Goal: Task Accomplishment & Management: Complete application form

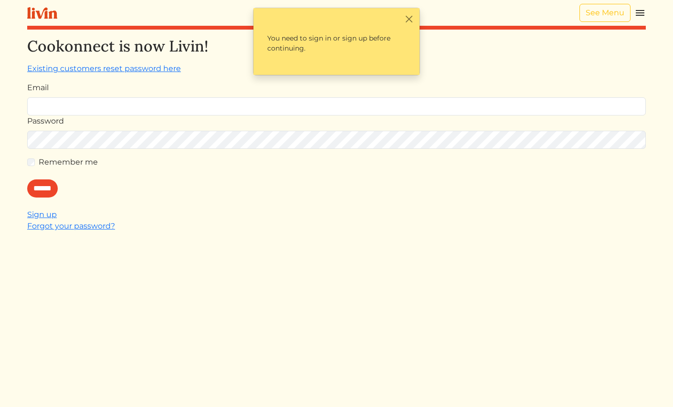
click at [27, 116] on div at bounding box center [27, 116] width 0 height 0
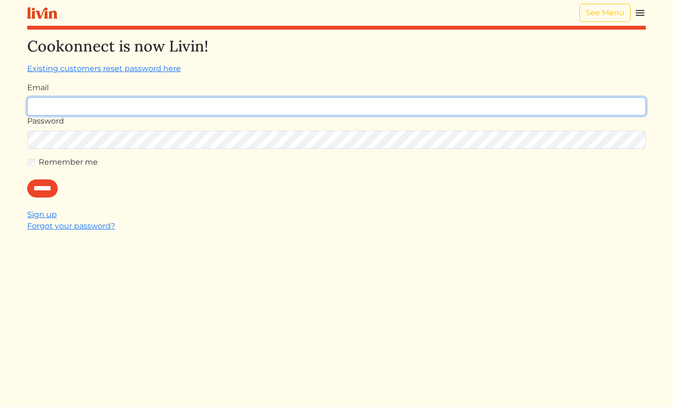
type input "**********"
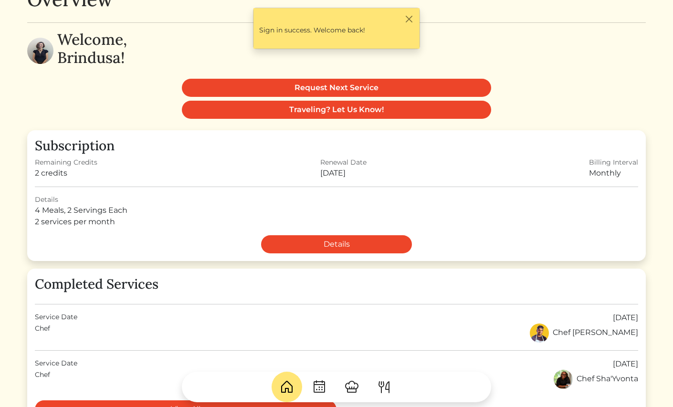
scroll to position [42, 0]
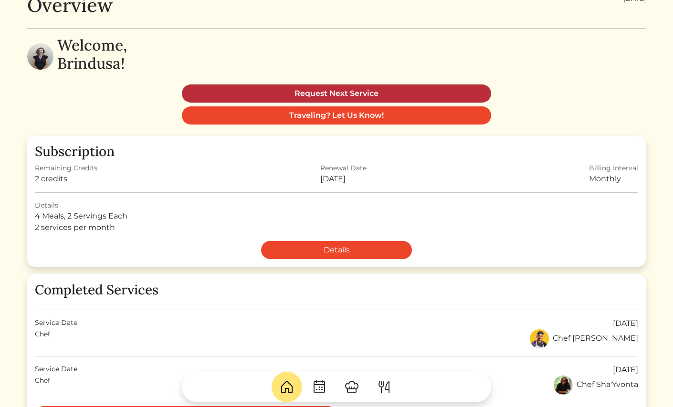
click at [325, 87] on link "Request Next Service" at bounding box center [337, 94] width 310 height 18
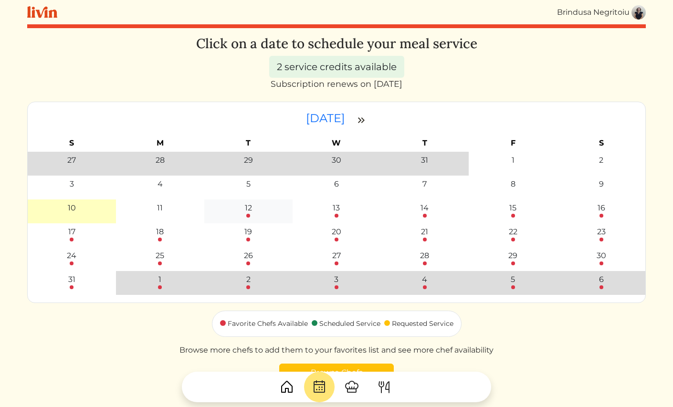
click at [246, 217] on link "12" at bounding box center [248, 210] width 7 height 15
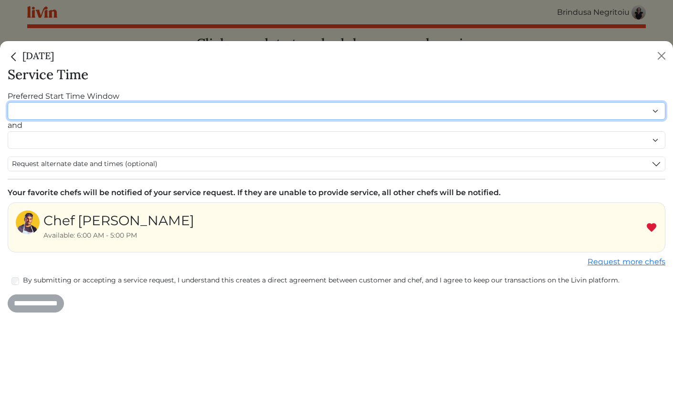
click at [387, 111] on select "******* ******* ******* ******* ******* ******* ******** ******** ******** ****…" at bounding box center [337, 111] width 658 height 18
select select "********"
click at [8, 102] on select "******* ******* ******* ******* ******* ******* ******** ******** ******** ****…" at bounding box center [337, 111] width 658 height 18
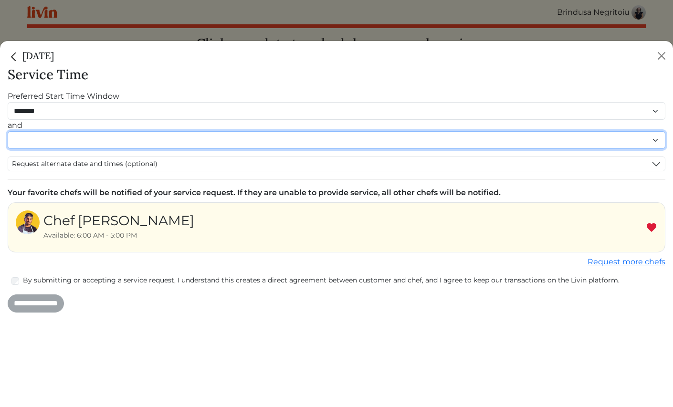
click at [129, 140] on select "******* ******* ******* ******* ******* ******* ******** ******** ******** ****…" at bounding box center [337, 140] width 658 height 18
select select "********"
click at [8, 141] on select "******* ******* ******* ******* ******* ******* ******** ******** ******** ****…" at bounding box center [337, 140] width 658 height 18
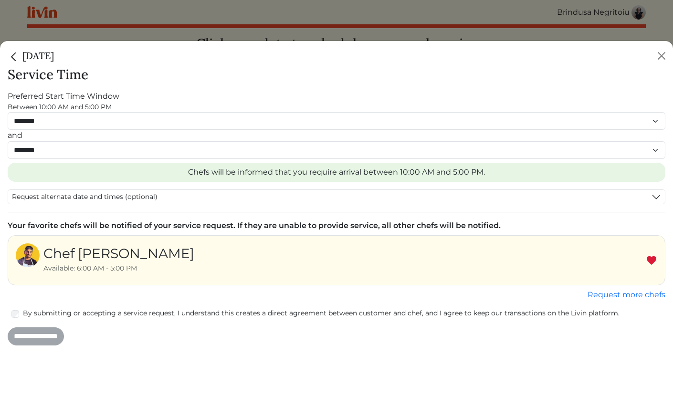
click at [11, 312] on div "By submitting or accepting a service request, I understand this creates a direc…" at bounding box center [337, 314] width 658 height 11
click at [29, 332] on input "**********" at bounding box center [36, 337] width 56 height 18
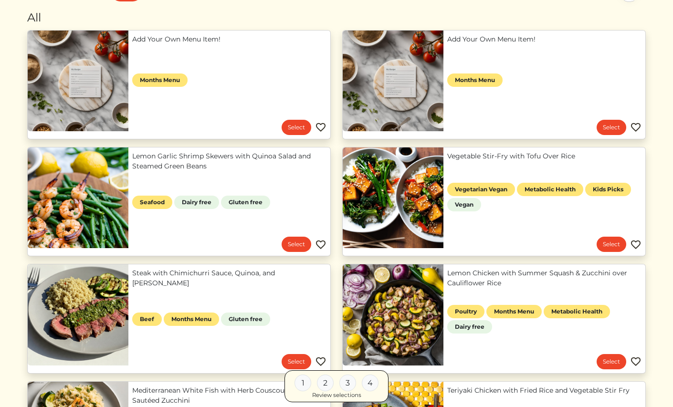
scroll to position [98, 0]
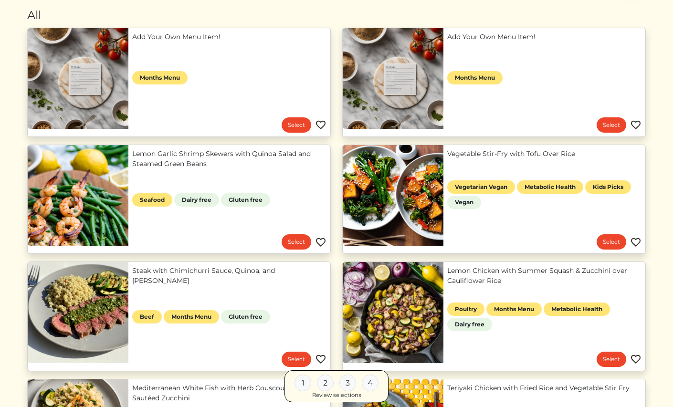
click at [557, 159] on link "Vegetable Stir-Fry with Tofu Over Rice" at bounding box center [545, 154] width 194 height 10
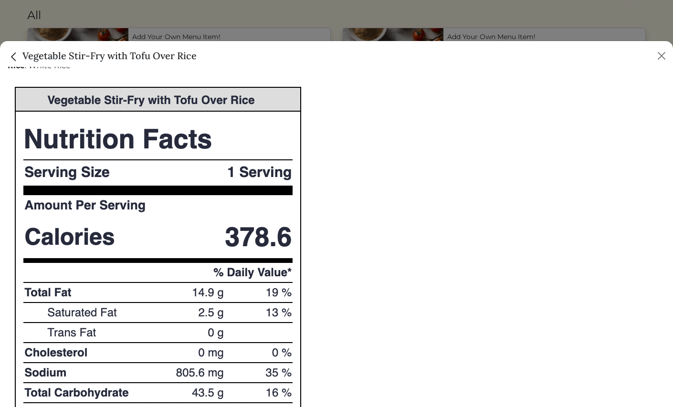
scroll to position [447, 0]
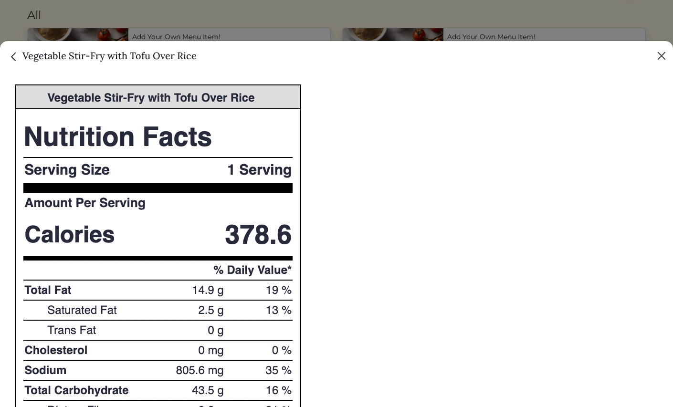
click at [662, 58] on button "Close" at bounding box center [661, 55] width 15 height 15
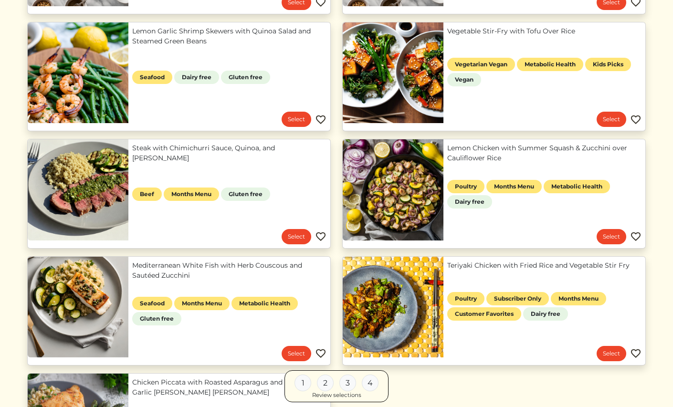
scroll to position [222, 0]
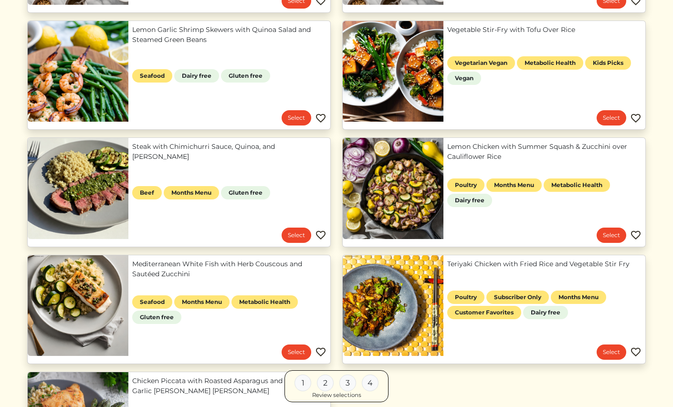
click at [237, 156] on link "Steak with Chimichurri Sauce, Quinoa, and Zucchini" at bounding box center [229, 152] width 194 height 20
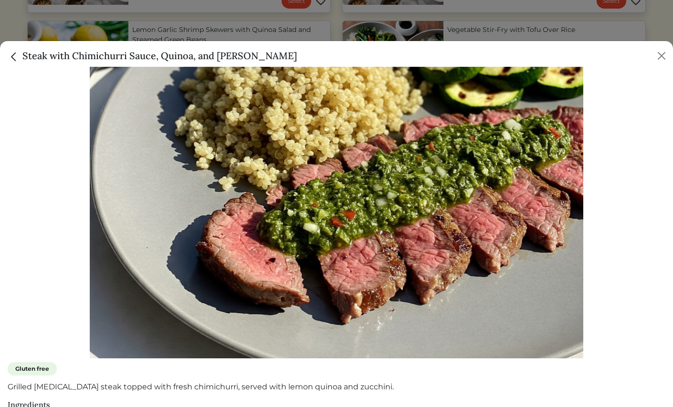
scroll to position [156, 0]
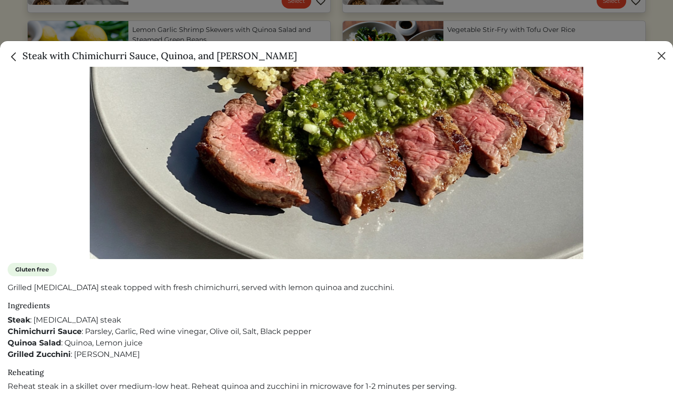
click at [663, 58] on button "Close" at bounding box center [661, 55] width 15 height 15
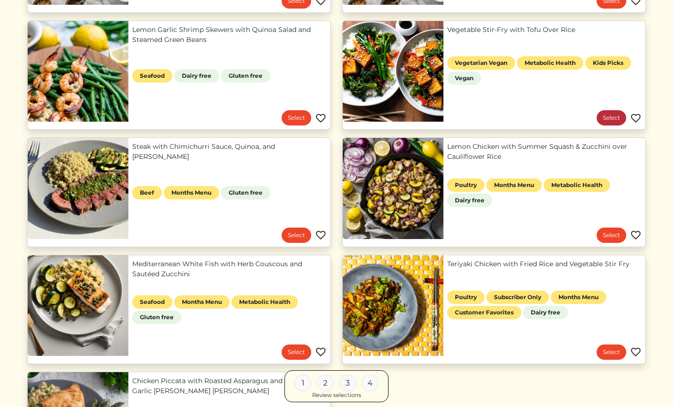
click at [606, 117] on link "Select" at bounding box center [612, 117] width 30 height 15
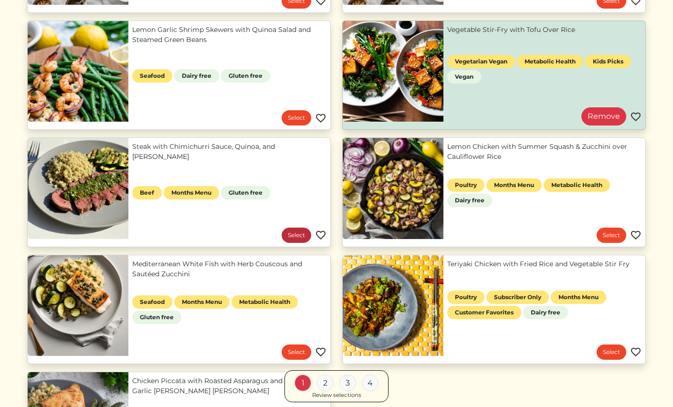
click at [289, 235] on link "Select" at bounding box center [297, 235] width 30 height 15
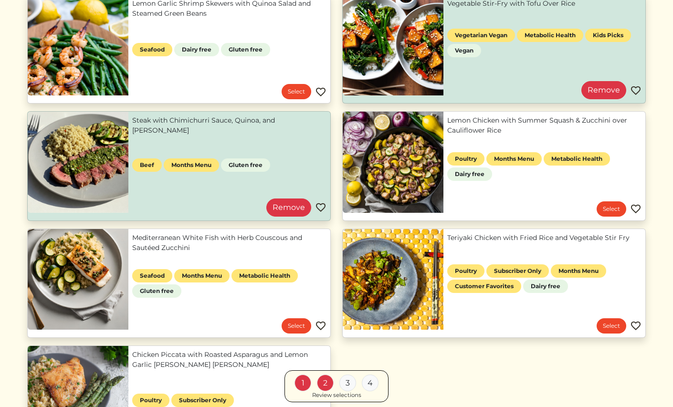
scroll to position [249, 0]
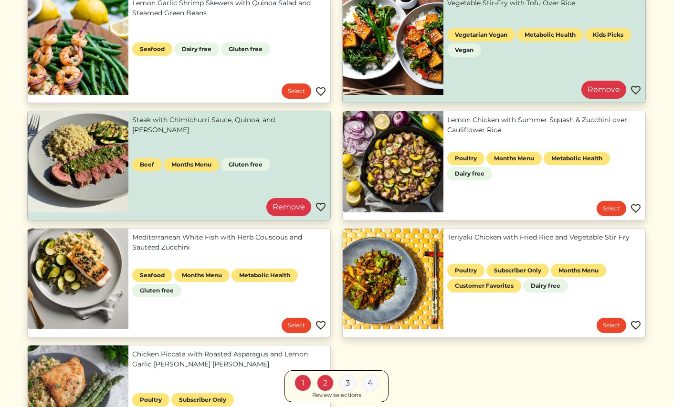
click at [303, 135] on link "Steak with Chimichurri Sauce, Quinoa, and Zucchini" at bounding box center [229, 125] width 194 height 20
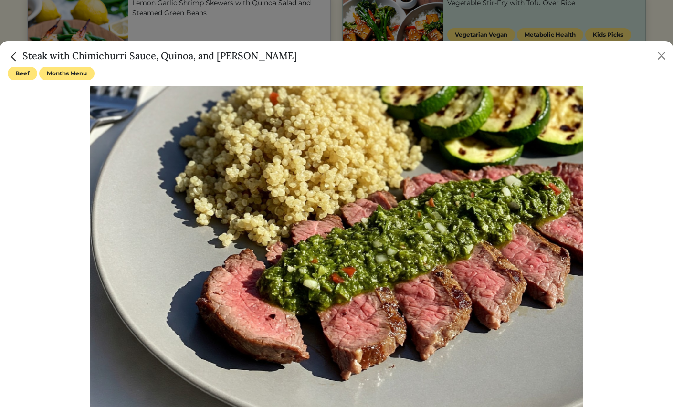
drag, startPoint x: 260, startPoint y: 57, endPoint x: 25, endPoint y: 57, distance: 235.0
click at [25, 57] on div "Steak with Chimichurri Sauce, Quinoa, and Zucchini" at bounding box center [336, 54] width 673 height 26
copy h5 "Steak with Chimichurri Sauce, Quinoa, and Zucchini"
click at [666, 49] on button "Close" at bounding box center [661, 55] width 15 height 15
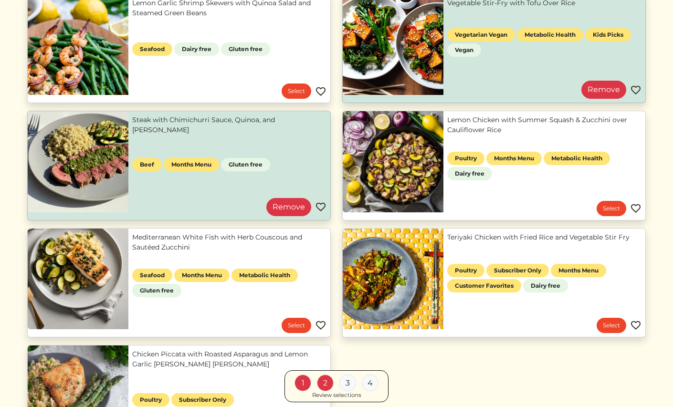
click at [549, 121] on link "Lemon Chicken with Summer Squash & Zucchini over Cauliflower Rice" at bounding box center [545, 125] width 194 height 20
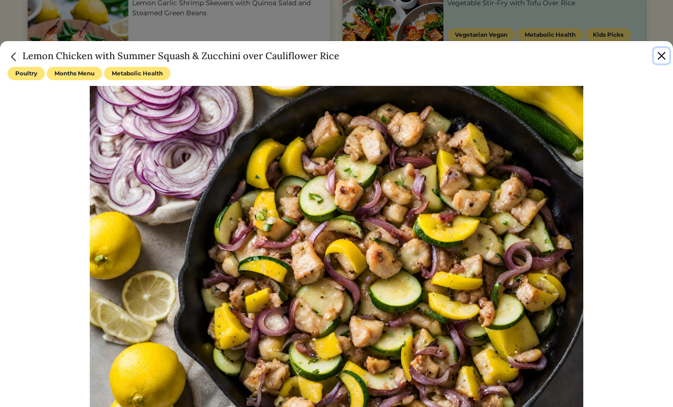
click at [659, 49] on button "Close" at bounding box center [661, 55] width 15 height 15
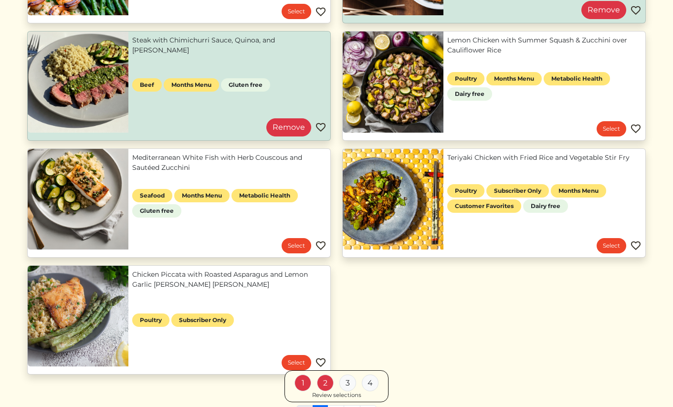
scroll to position [357, 0]
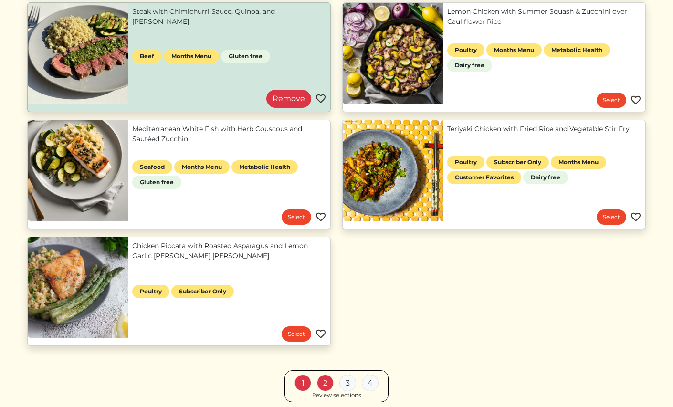
click at [558, 133] on link "Teriyaki Chicken with Fried Rice and Vegetable Stir Fry" at bounding box center [545, 129] width 194 height 10
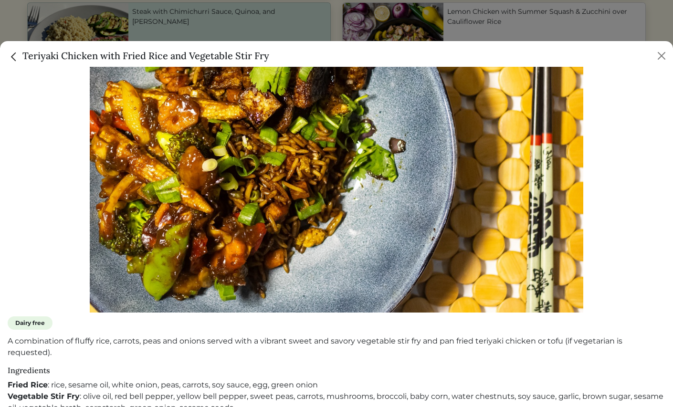
scroll to position [0, 0]
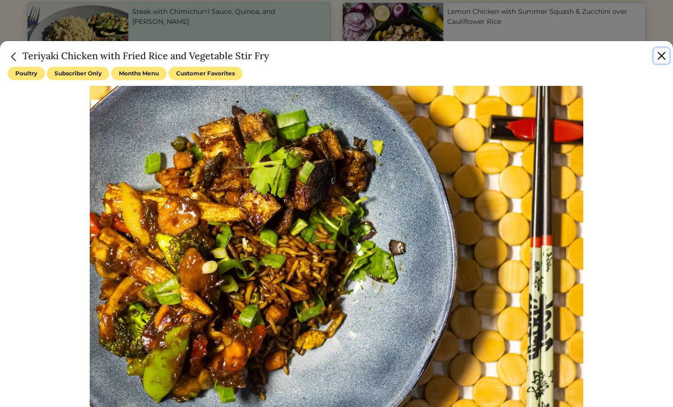
click at [665, 56] on button "Close" at bounding box center [661, 55] width 15 height 15
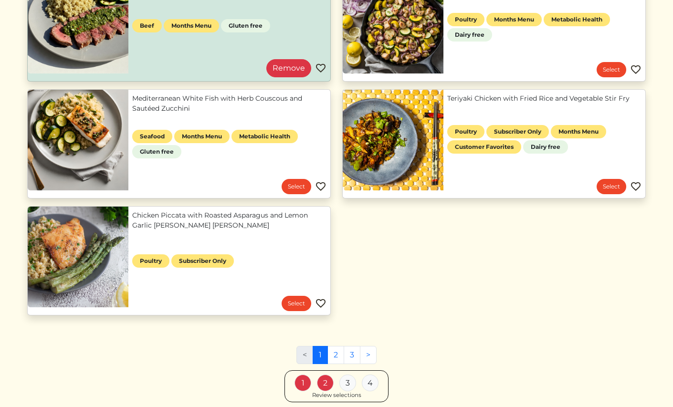
scroll to position [389, 0]
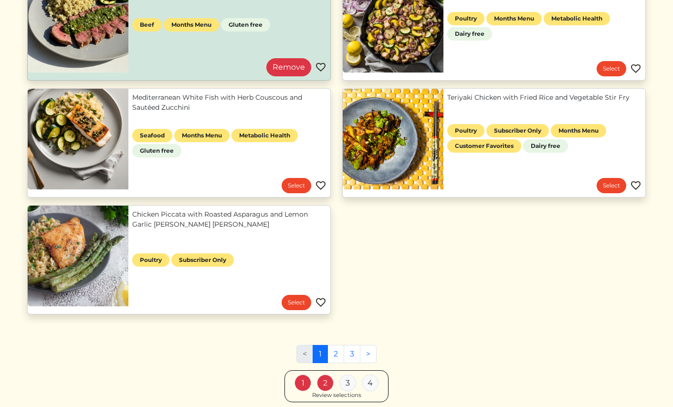
click at [169, 216] on link "Chicken Piccata with Roasted Asparagus and Lemon Garlic Herb Brown Rice" at bounding box center [229, 220] width 194 height 20
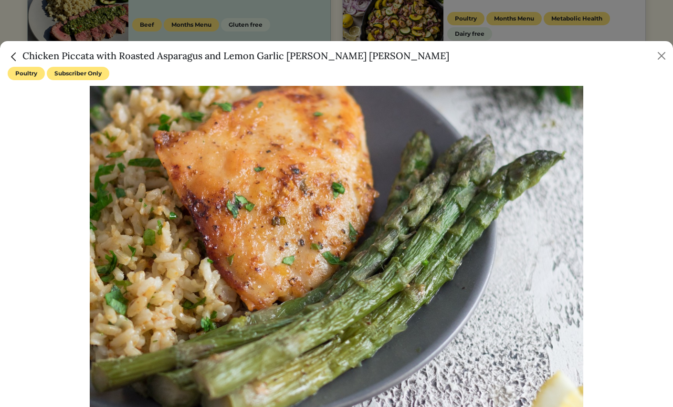
scroll to position [171, 0]
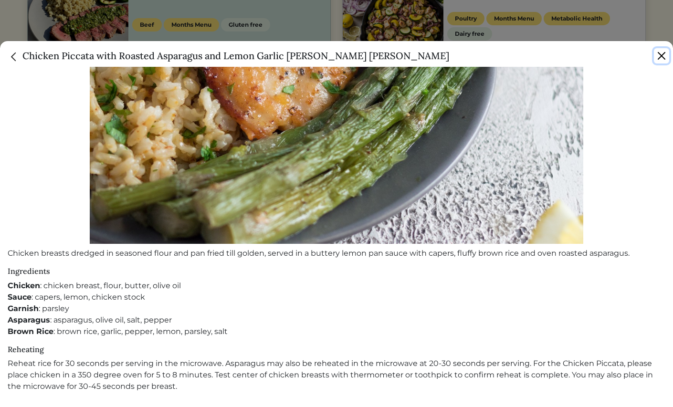
click at [666, 57] on button "Close" at bounding box center [661, 55] width 15 height 15
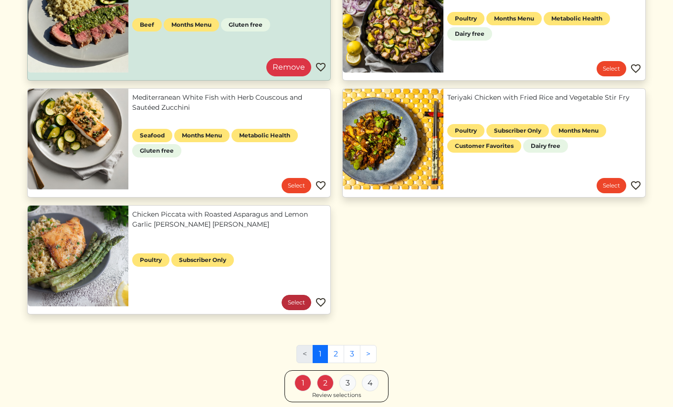
click at [287, 304] on link "Select" at bounding box center [297, 302] width 30 height 15
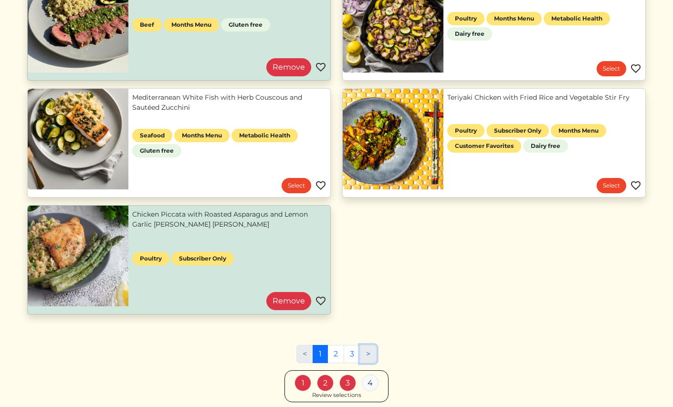
click at [371, 352] on link ">" at bounding box center [368, 354] width 17 height 18
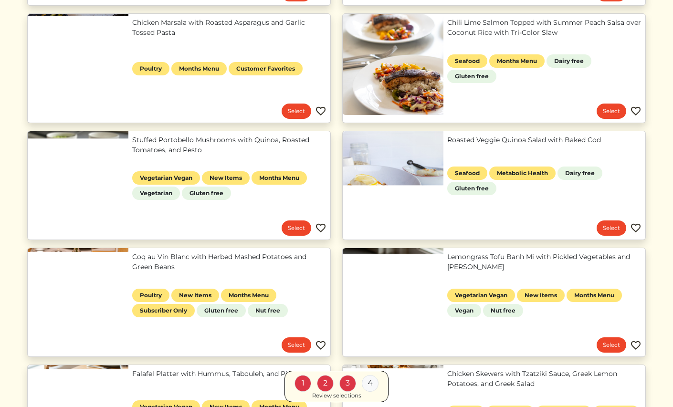
scroll to position [349, 0]
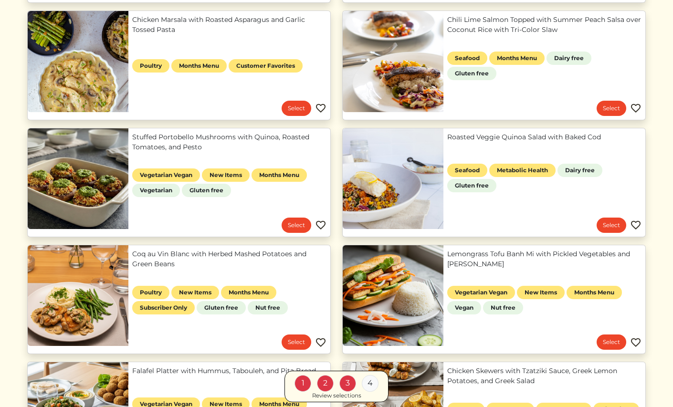
click at [178, 140] on link "Stuffed Portobello Mushrooms with Quinoa, Roasted Tomatoes, and Pesto" at bounding box center [229, 142] width 194 height 20
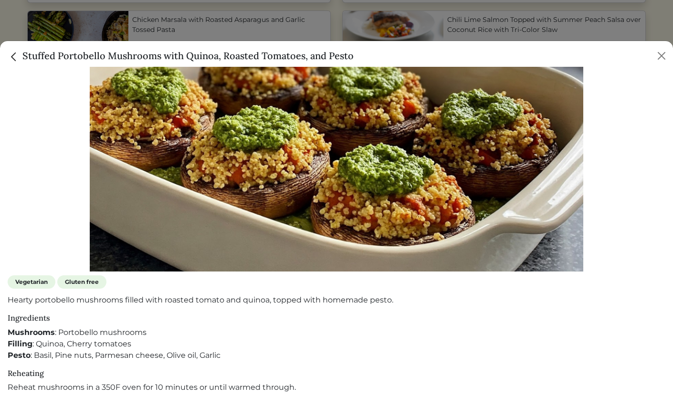
scroll to position [144, 0]
click at [661, 56] on button "Close" at bounding box center [661, 55] width 15 height 15
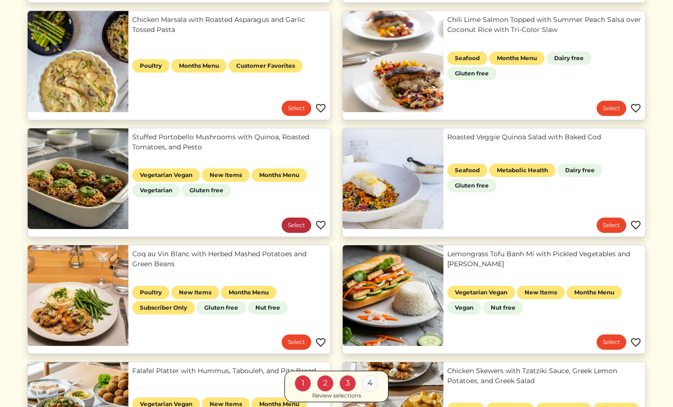
click at [295, 223] on link "Select" at bounding box center [297, 225] width 30 height 15
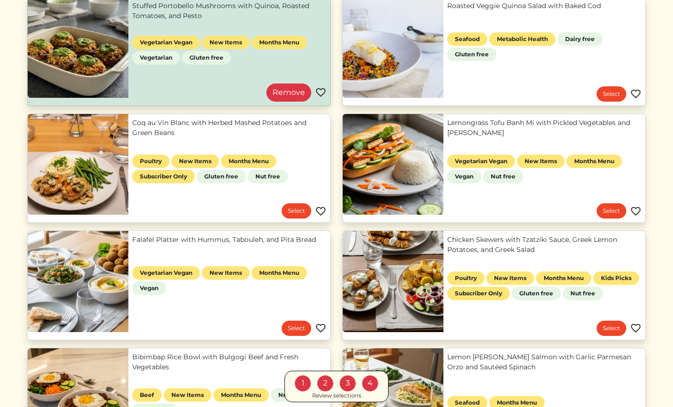
scroll to position [483, 0]
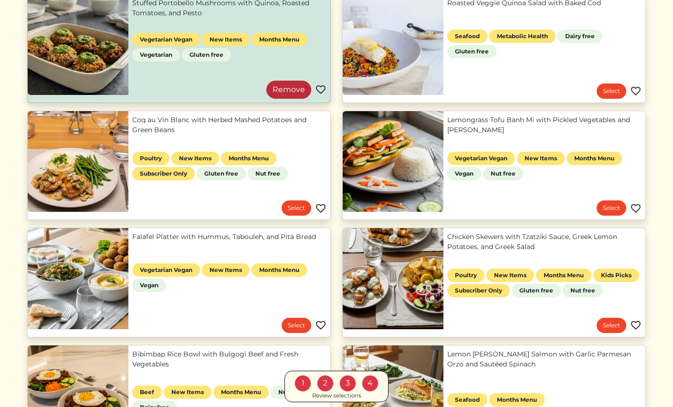
click at [281, 85] on link "Remove" at bounding box center [289, 90] width 45 height 18
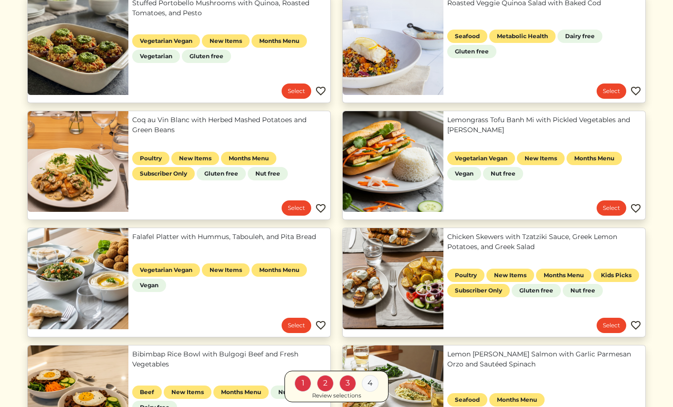
click at [228, 232] on link "Falafel Platter with Hummus, Tabouleh, and Pita Bread" at bounding box center [229, 237] width 194 height 10
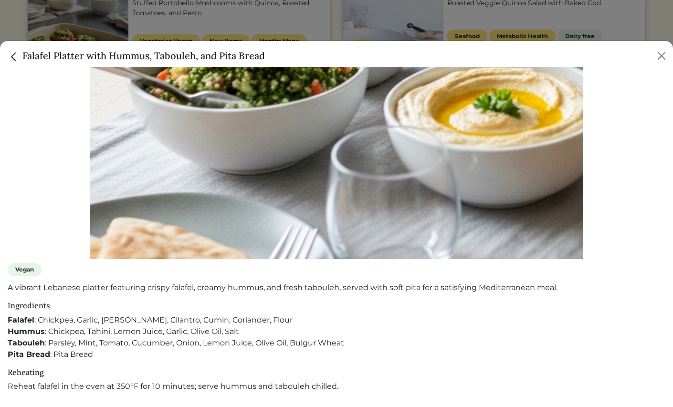
scroll to position [154, 0]
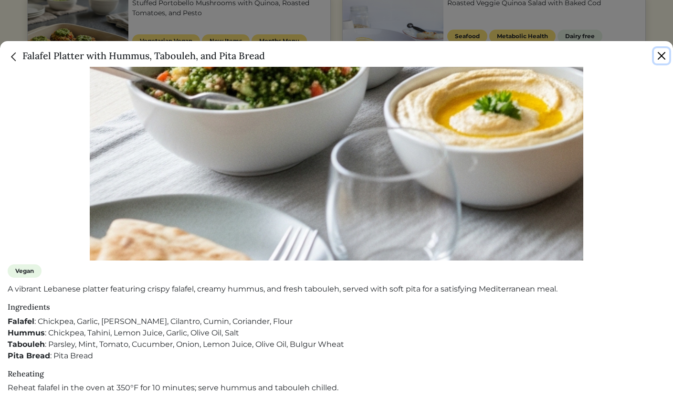
click at [661, 57] on button "Close" at bounding box center [661, 55] width 15 height 15
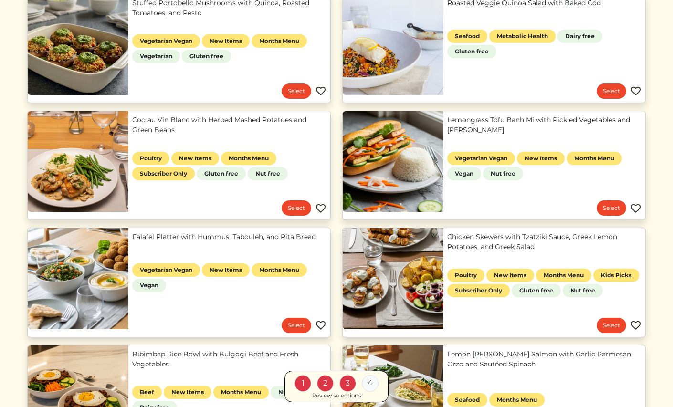
click at [196, 18] on link "Stuffed Portobello Mushrooms with Quinoa, Roasted Tomatoes, and Pesto" at bounding box center [229, 8] width 194 height 20
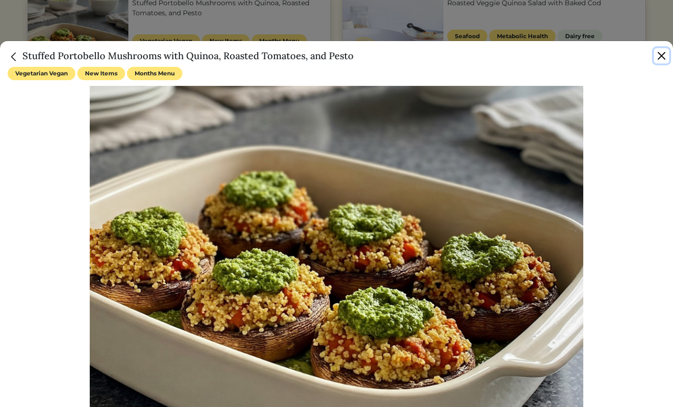
click at [660, 54] on button "Close" at bounding box center [661, 55] width 15 height 15
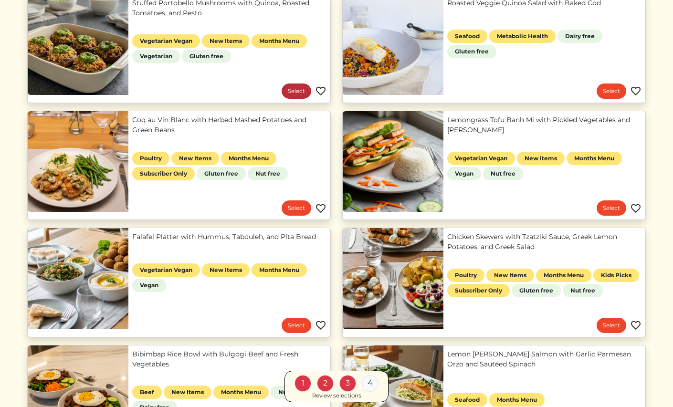
click at [288, 92] on link "Select" at bounding box center [297, 91] width 30 height 15
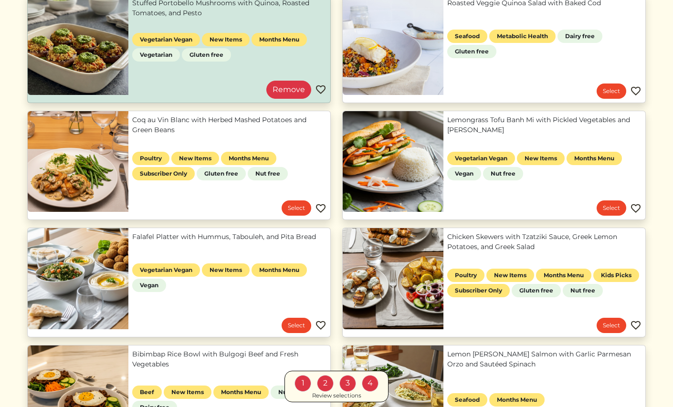
click at [350, 394] on div "Review selections" at bounding box center [336, 396] width 49 height 9
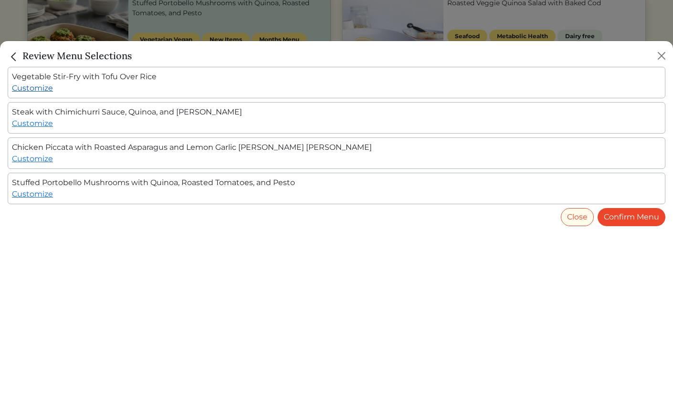
click at [33, 87] on link "Customize" at bounding box center [32, 88] width 41 height 9
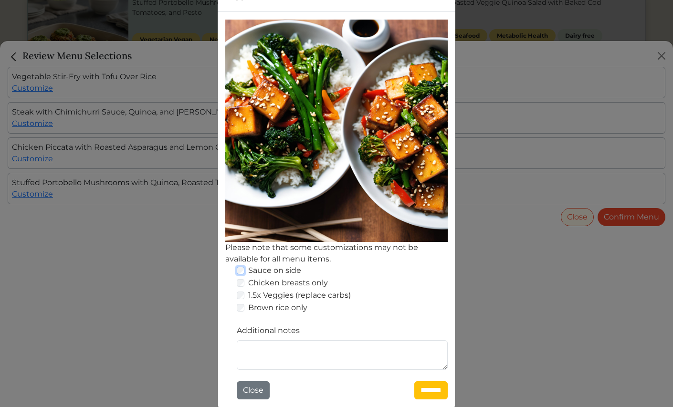
scroll to position [100, 0]
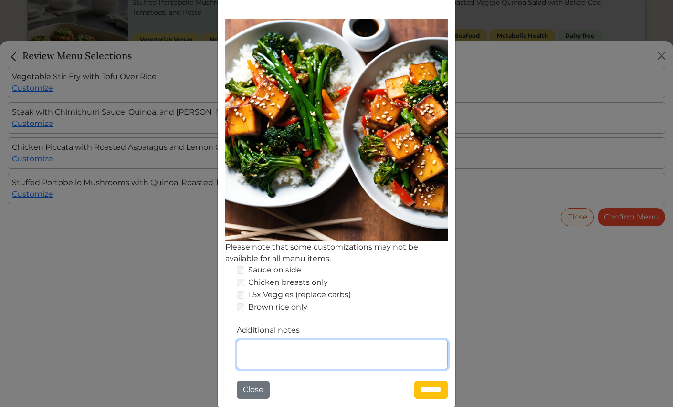
click at [349, 363] on textarea "Additional notes" at bounding box center [342, 355] width 211 height 30
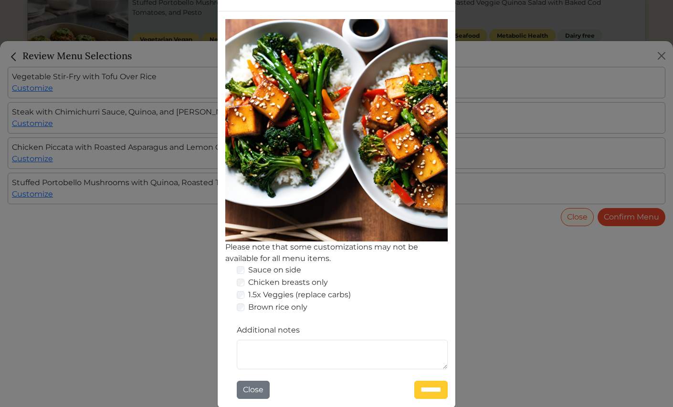
click at [427, 391] on input "*******" at bounding box center [431, 390] width 33 height 18
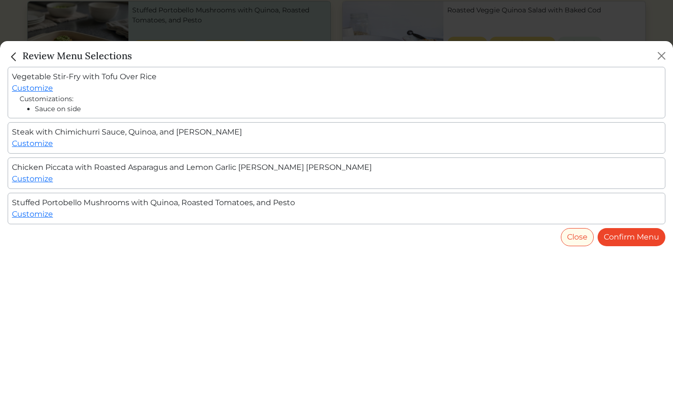
scroll to position [483, 0]
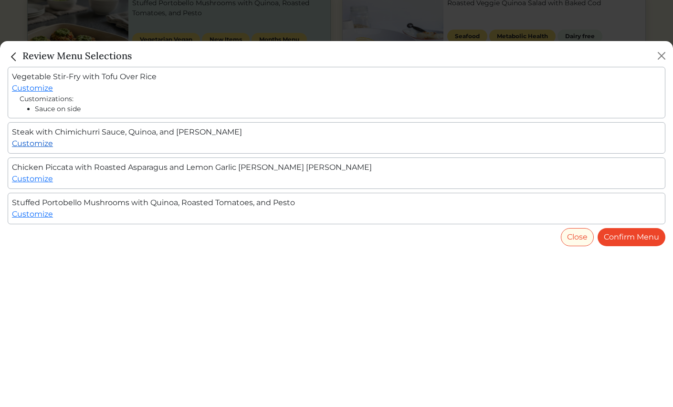
click at [45, 143] on link "Customize" at bounding box center [32, 143] width 41 height 9
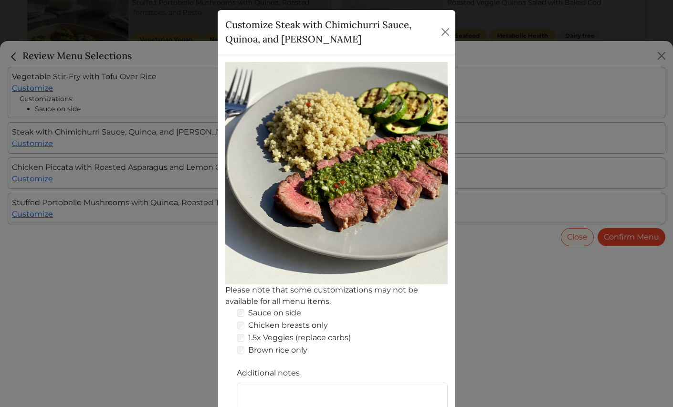
scroll to position [100, 0]
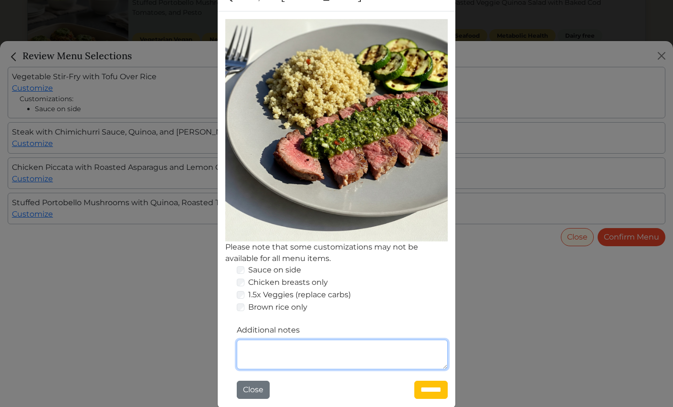
click at [325, 363] on textarea "Additional notes" at bounding box center [342, 355] width 211 height 30
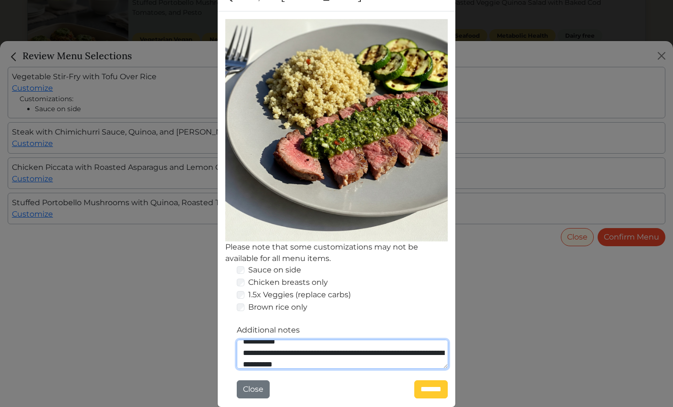
type textarea "**********"
click at [431, 388] on input "*******" at bounding box center [431, 390] width 33 height 18
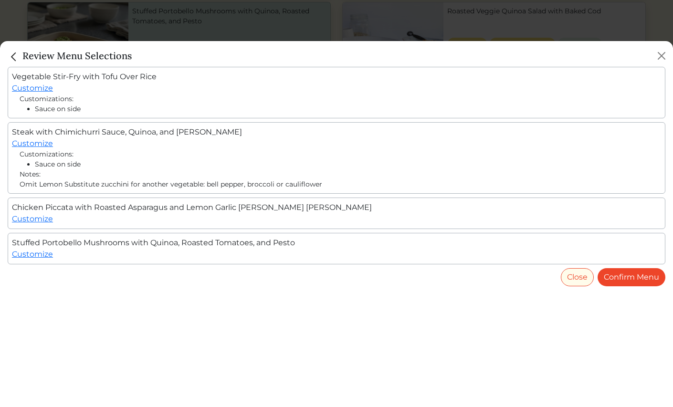
scroll to position [483, 0]
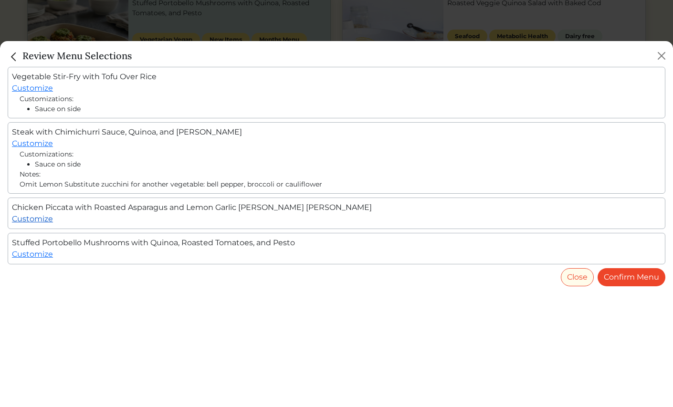
click at [50, 214] on link "Customize" at bounding box center [32, 218] width 41 height 9
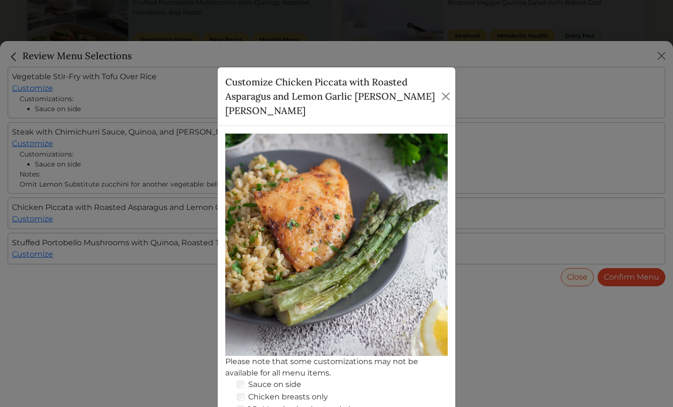
scroll to position [100, 0]
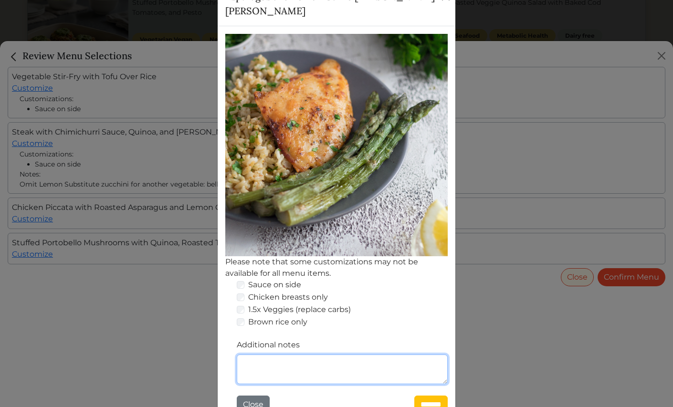
click at [253, 355] on textarea "Additional notes" at bounding box center [342, 370] width 211 height 30
type textarea "**********"
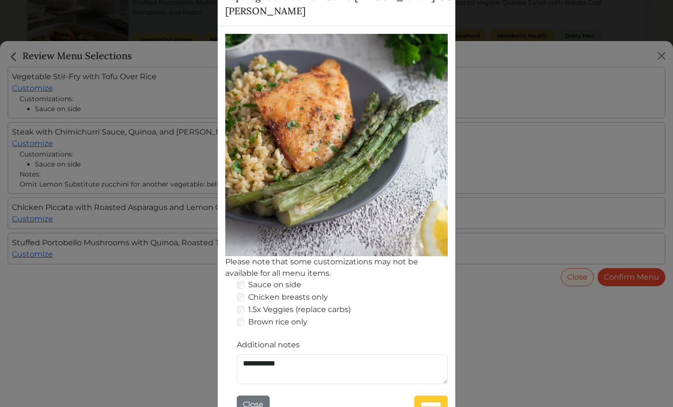
click at [419, 396] on input "*******" at bounding box center [431, 405] width 33 height 18
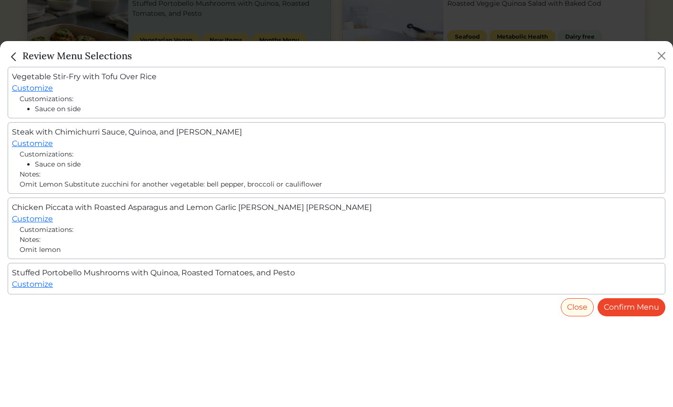
scroll to position [483, 0]
click at [36, 286] on link "Customize" at bounding box center [32, 284] width 41 height 9
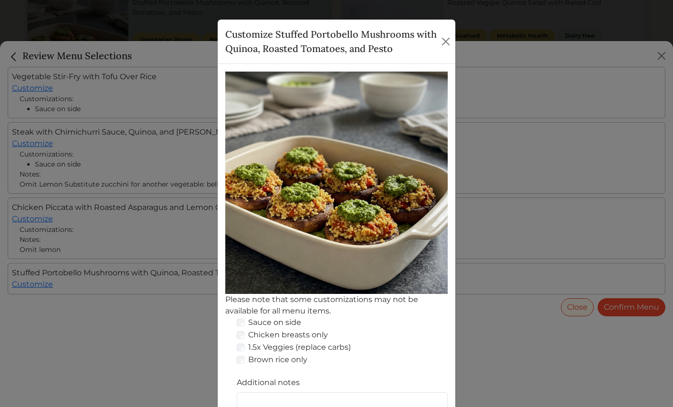
scroll to position [100, 0]
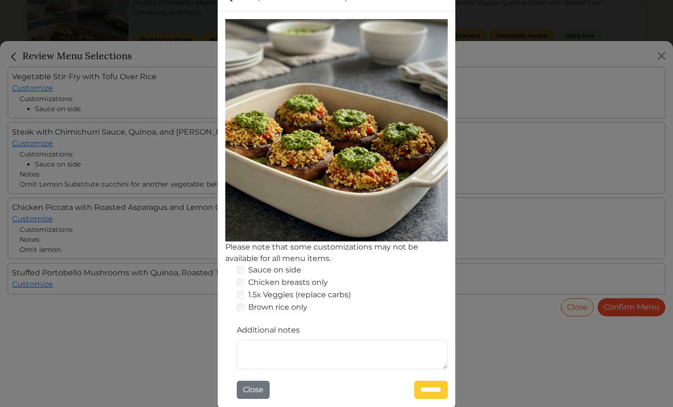
click at [423, 386] on input "*******" at bounding box center [431, 390] width 33 height 18
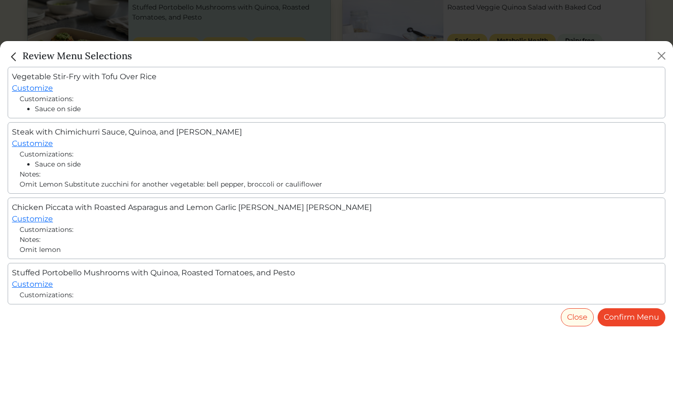
scroll to position [483, 0]
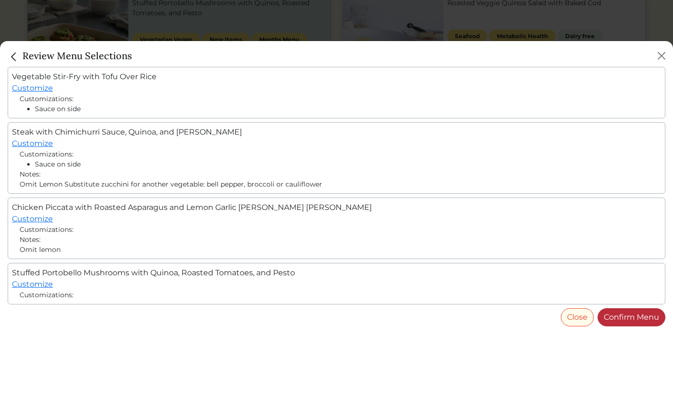
click at [619, 318] on link "Confirm Menu" at bounding box center [632, 318] width 68 height 18
